Goal: Task Accomplishment & Management: Use online tool/utility

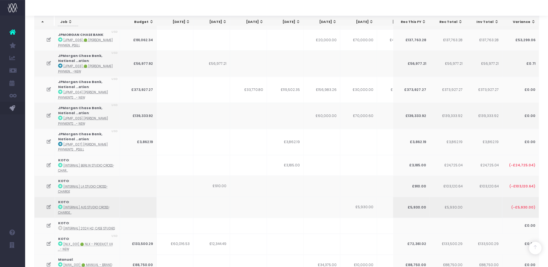
scroll to position [1065, 0]
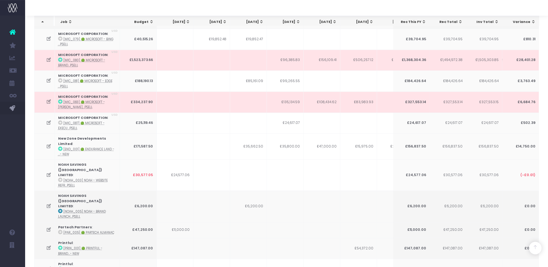
click at [48, 143] on icon at bounding box center [48, 145] width 5 height 5
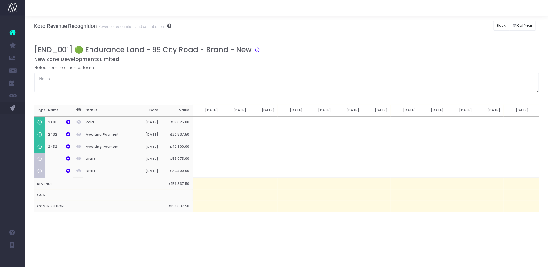
scroll to position [0, 0]
click at [500, 26] on button "Back" at bounding box center [501, 26] width 16 height 10
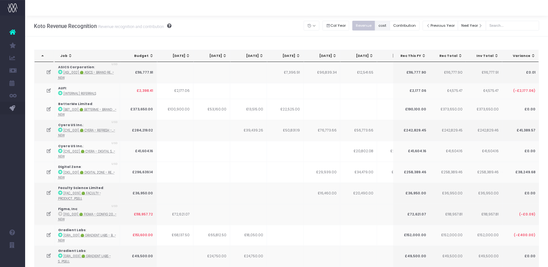
click at [390, 23] on button "cost" at bounding box center [382, 26] width 15 height 10
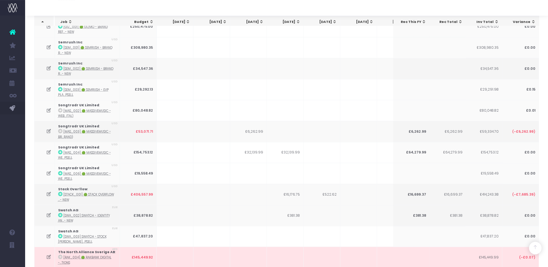
scroll to position [1668, 0]
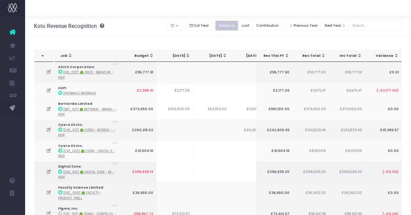
click at [48, 170] on icon at bounding box center [48, 171] width 5 height 5
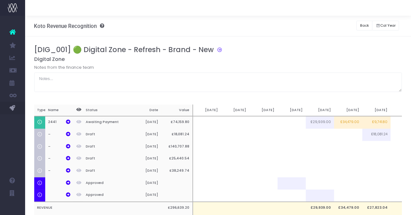
click at [279, 39] on div "[DIG_001] 🟢 Digital Zone - Refresh - Brand - New Digital Zone Notes from the fi…" at bounding box center [218, 146] width 386 height 221
